Goal: Transaction & Acquisition: Purchase product/service

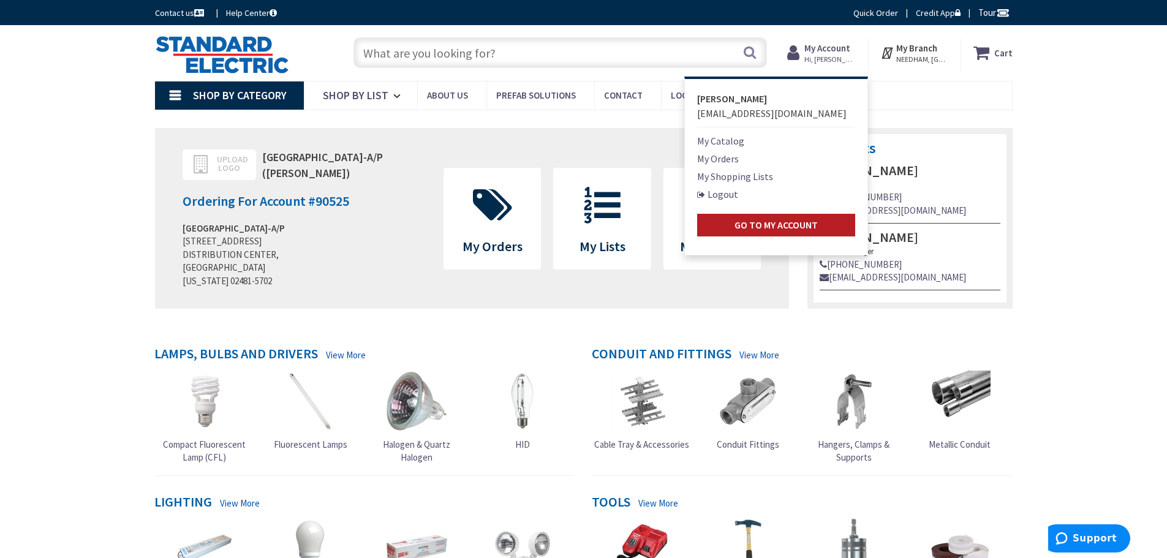
click at [777, 222] on strong "Go to My Account" at bounding box center [775, 225] width 83 height 12
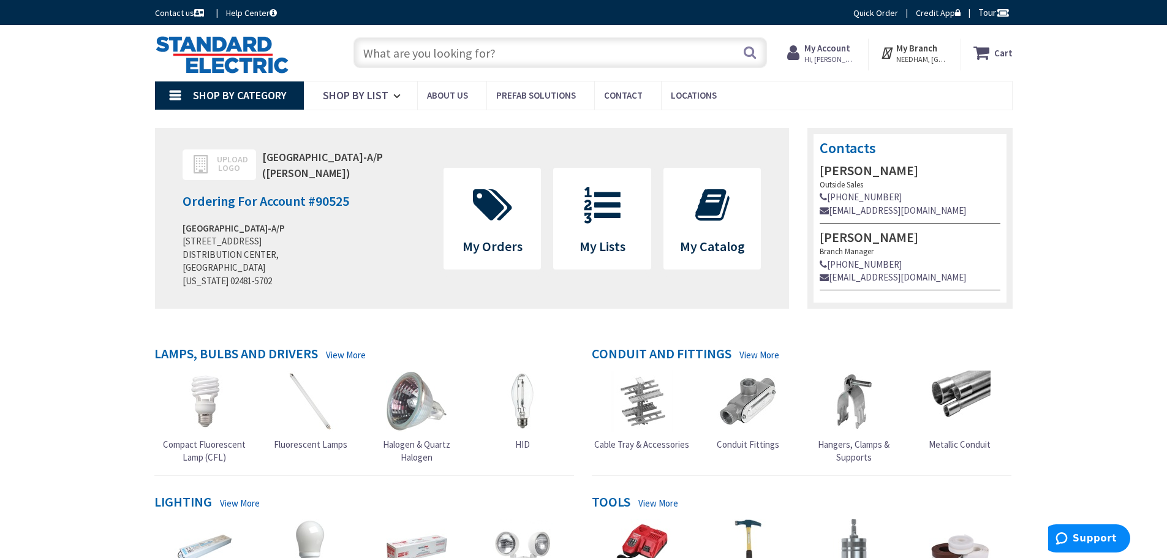
click at [504, 47] on input "text" at bounding box center [559, 52] width 413 height 31
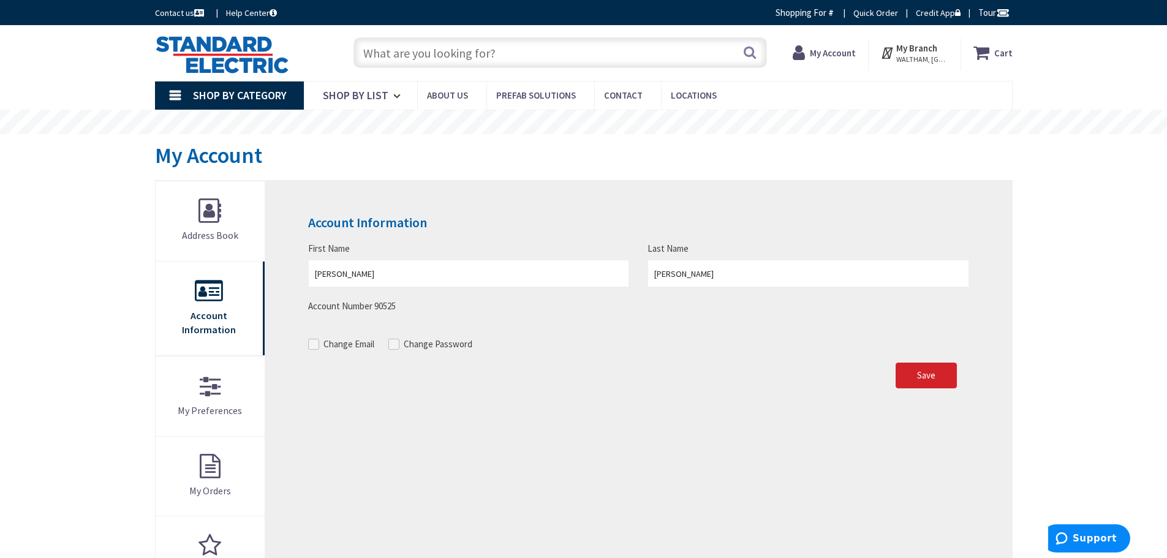
drag, startPoint x: 0, startPoint y: 0, endPoint x: 436, endPoint y: 52, distance: 439.2
click at [436, 52] on input "text" at bounding box center [559, 52] width 413 height 31
paste input "SYL T5 20868"
type input "SYL T5 20868"
click at [752, 50] on button "Search" at bounding box center [750, 53] width 16 height 28
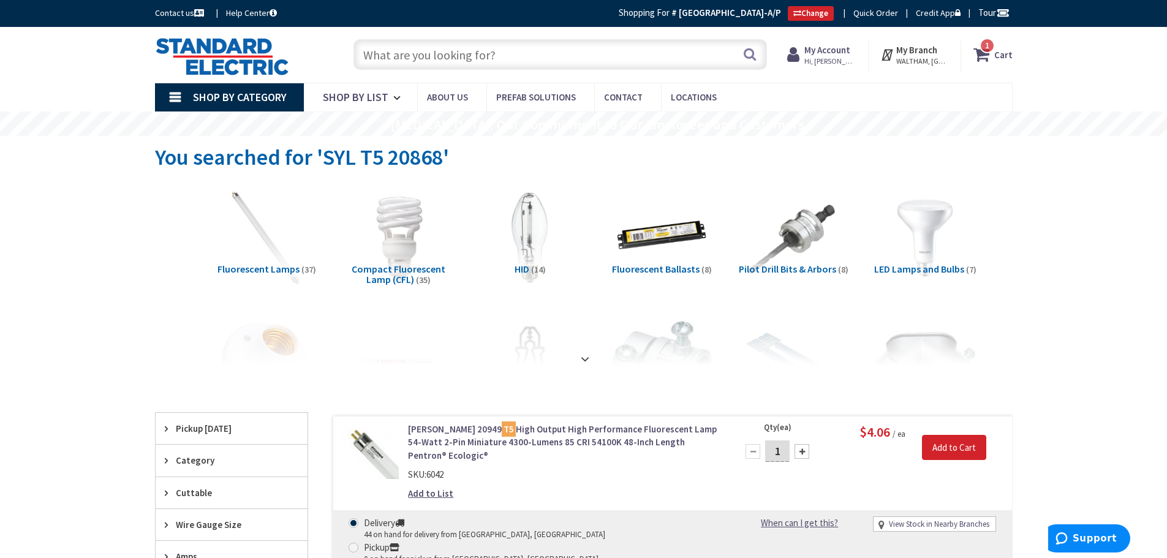
click at [506, 61] on input "text" at bounding box center [559, 54] width 413 height 31
paste input "AMP, FLUOR, 28 WATT, FP28/830/ECO, 3000K-PENTRON, (40/CS)"
type input "AMP, FLUOR, 28 WATT, FP28/830/ECO, 3000K-PENTRON, (40/CS)"
click at [755, 49] on button "Search" at bounding box center [750, 54] width 16 height 28
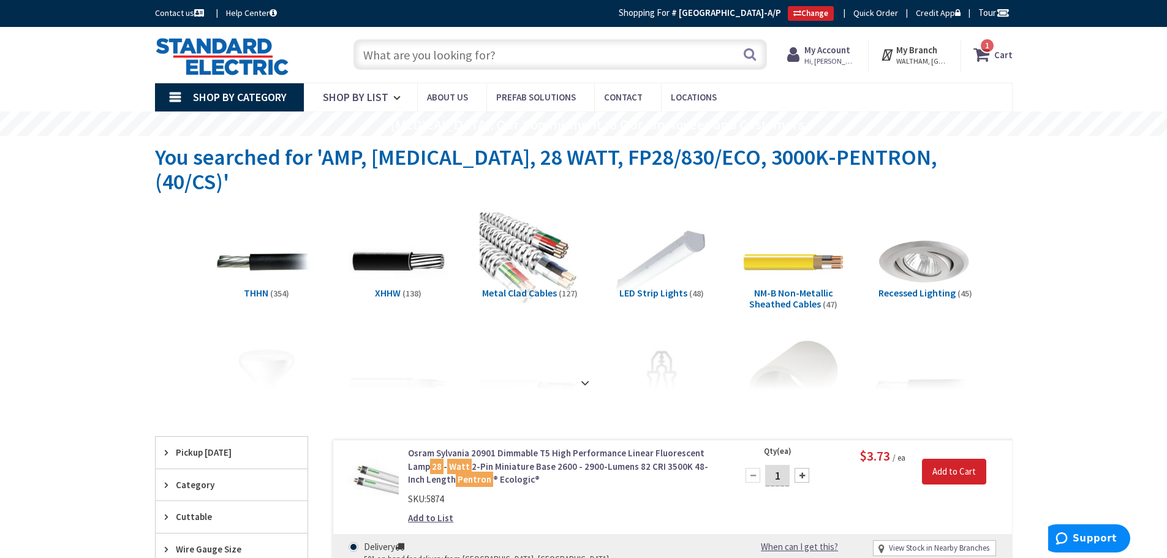
click at [425, 53] on input "text" at bounding box center [559, 54] width 413 height 31
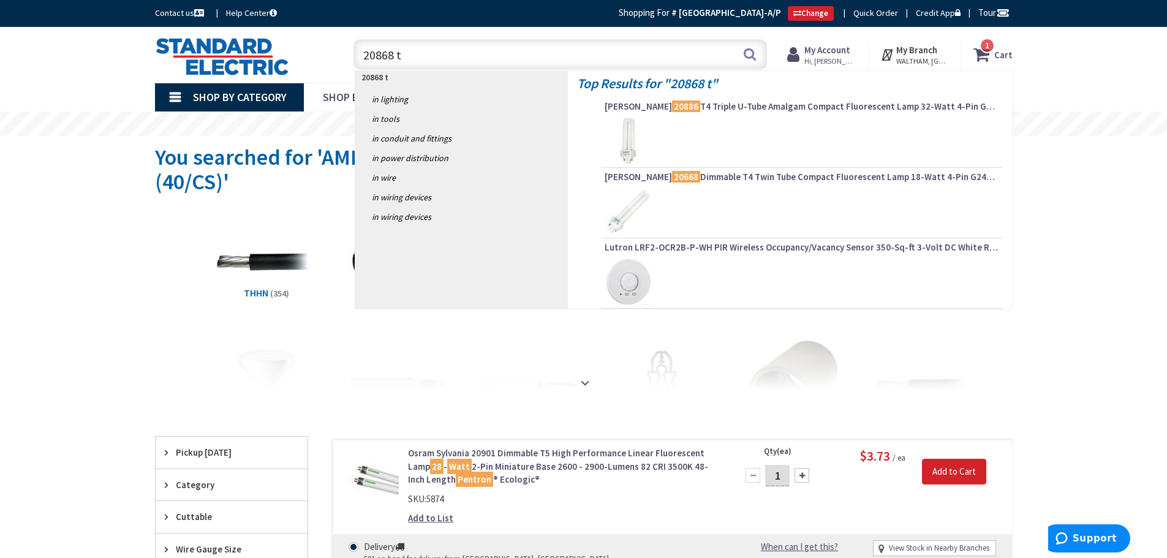
type input "20868 t5"
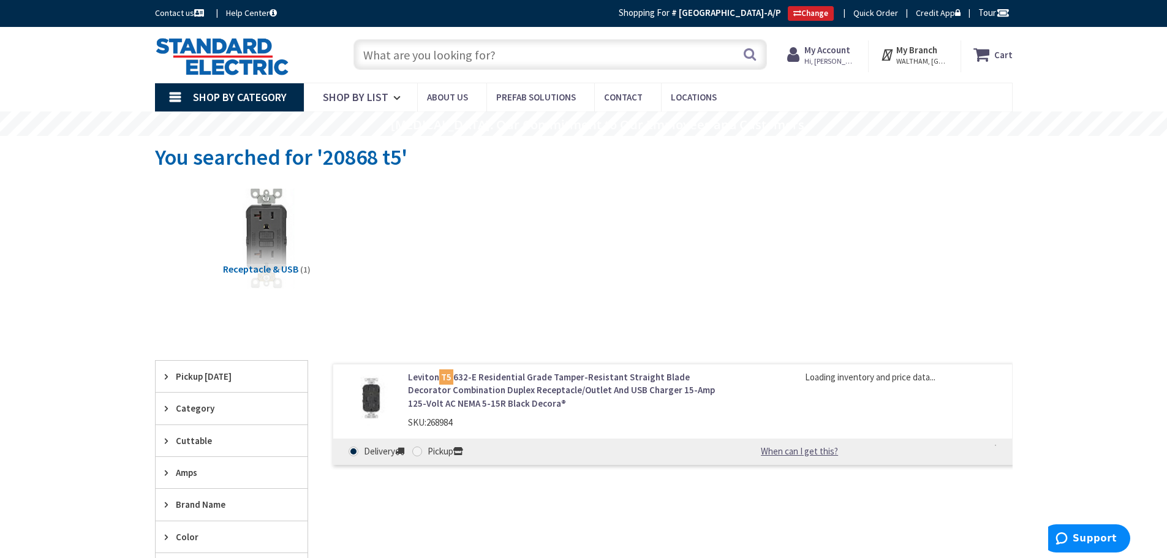
click at [497, 58] on input "text" at bounding box center [559, 54] width 413 height 31
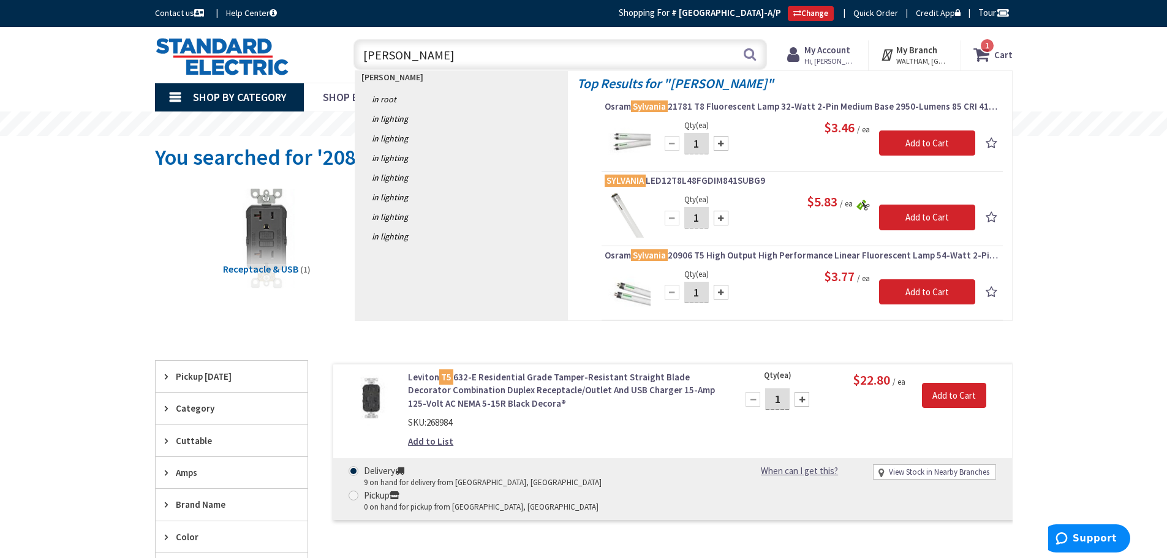
type input "sylvaina t5"
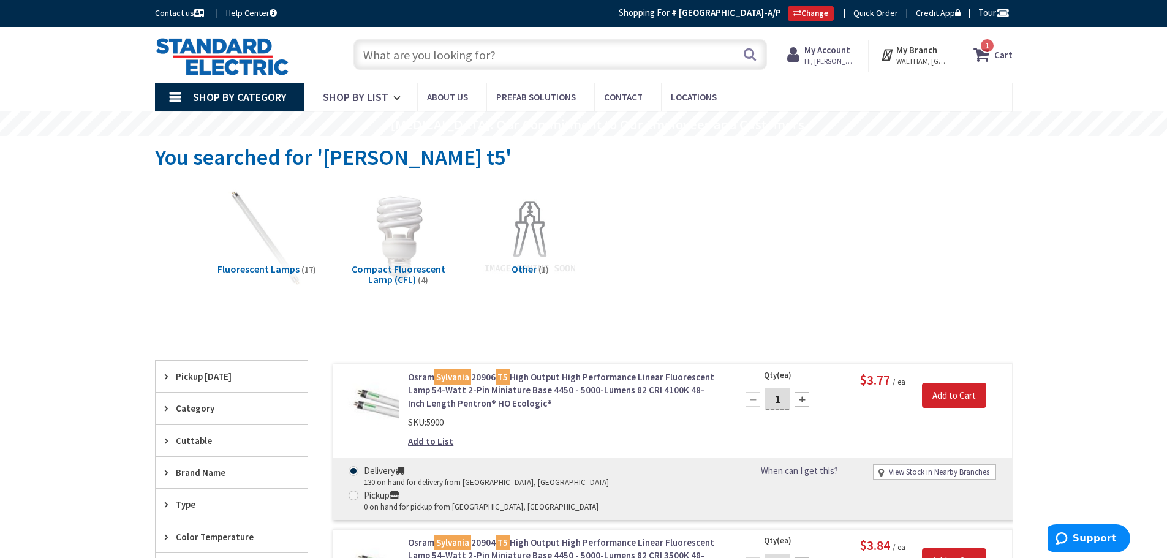
click at [431, 57] on input "text" at bounding box center [559, 54] width 413 height 31
paste input "T5 28W 3000K MINI 4.010/ea 320.80 [PERSON_NAME] FLUORESCENT 20868"
type input "T5 28W 3000K MINI 4.010/ea 320.80 BIPIN FLUORESCENT 20868"
click at [747, 56] on button "Search" at bounding box center [750, 54] width 16 height 28
